Goal: Navigation & Orientation: Find specific page/section

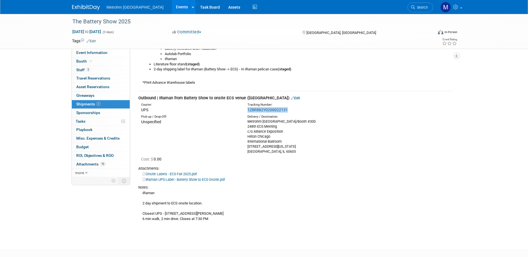
click at [76, 5] on img at bounding box center [86, 8] width 28 height 6
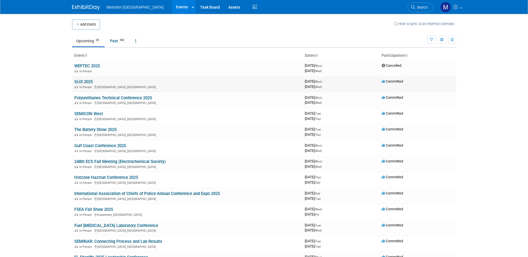
click at [86, 78] on td "SciX 2025 In-Person Louisville, KY" at bounding box center [187, 84] width 230 height 16
click at [87, 79] on td "SciX 2025 In-Person Louisville, KY" at bounding box center [187, 84] width 230 height 16
click at [88, 80] on link "SciX 2025" at bounding box center [83, 81] width 18 height 5
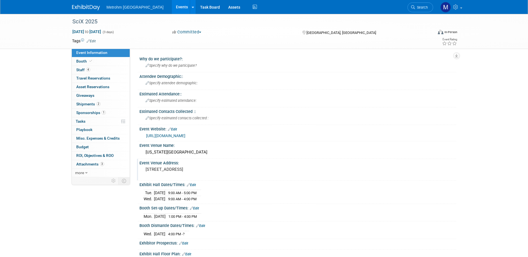
scroll to position [83, 0]
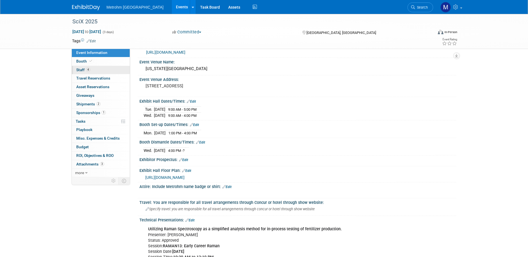
click at [77, 68] on span "Staff 4" at bounding box center [83, 70] width 14 height 4
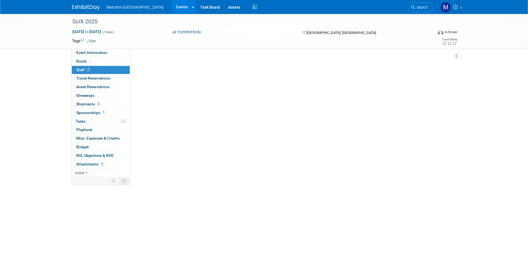
scroll to position [0, 0]
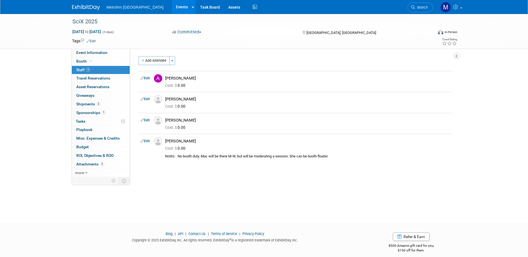
click at [78, 49] on div "SciX 2025 [DATE] to [DATE] (3 days) [DATE] to [DATE] Committed Committed Consid…" at bounding box center [264, 31] width 528 height 35
click at [80, 52] on span "Event Information" at bounding box center [91, 52] width 31 height 4
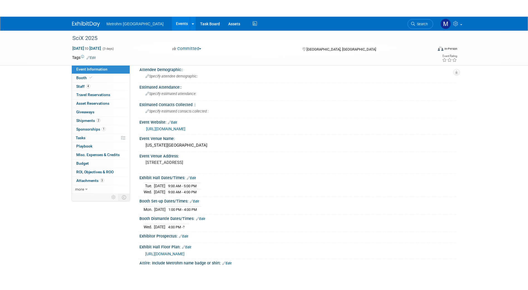
scroll to position [56, 0]
